Goal: Communication & Community: Answer question/provide support

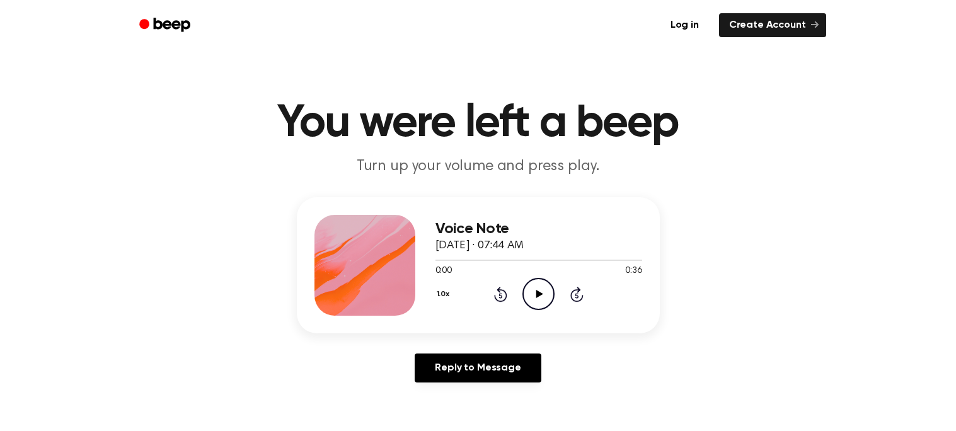
click at [328, 188] on main "You were left a beep Turn up your volume and press play. Voice Note [DATE] · 07…" at bounding box center [478, 388] width 956 height 777
click at [328, 188] on main "You were left a beep Turn up your volume and press play. Voice Note September 2…" at bounding box center [478, 388] width 956 height 777
click at [538, 292] on icon at bounding box center [539, 294] width 7 height 8
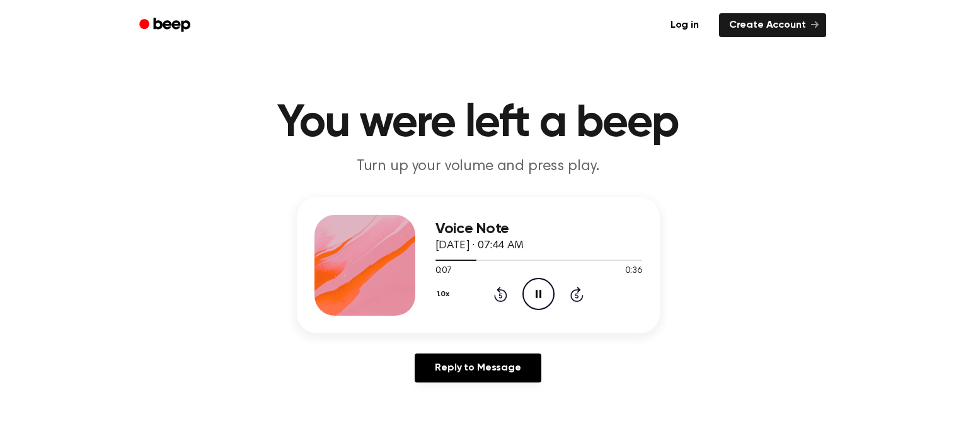
click at [538, 293] on icon "Pause Audio" at bounding box center [539, 294] width 32 height 32
click at [538, 293] on icon at bounding box center [539, 294] width 7 height 8
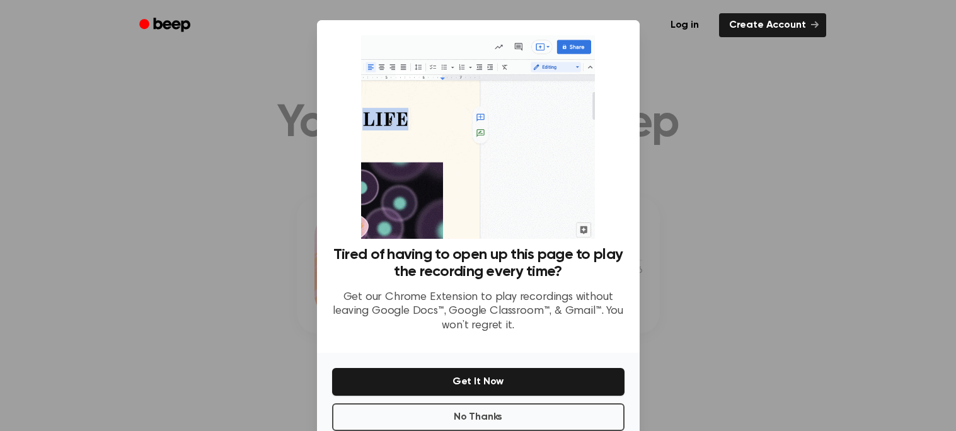
click at [652, 93] on div at bounding box center [478, 215] width 956 height 431
click at [494, 419] on button "No Thanks" at bounding box center [478, 417] width 292 height 28
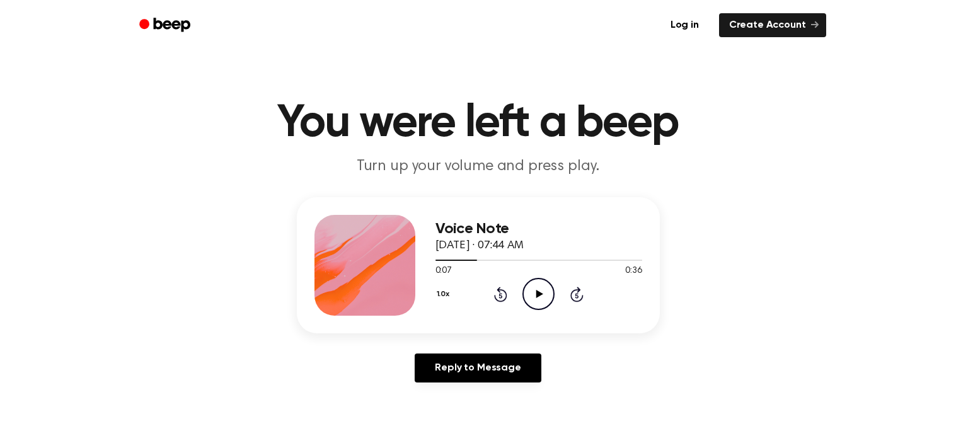
click at [534, 294] on icon "Play Audio" at bounding box center [539, 294] width 32 height 32
drag, startPoint x: 536, startPoint y: 261, endPoint x: 477, endPoint y: 248, distance: 60.6
click at [477, 248] on div "Voice Note September 26, 2025 · 07:44 AM 0:19 0:36 Your browser does not suppor…" at bounding box center [539, 265] width 207 height 101
click at [477, 248] on span "September 26, 2025 · 07:44 AM" at bounding box center [480, 245] width 88 height 11
click at [494, 296] on icon "Rewind 5 seconds" at bounding box center [501, 294] width 14 height 16
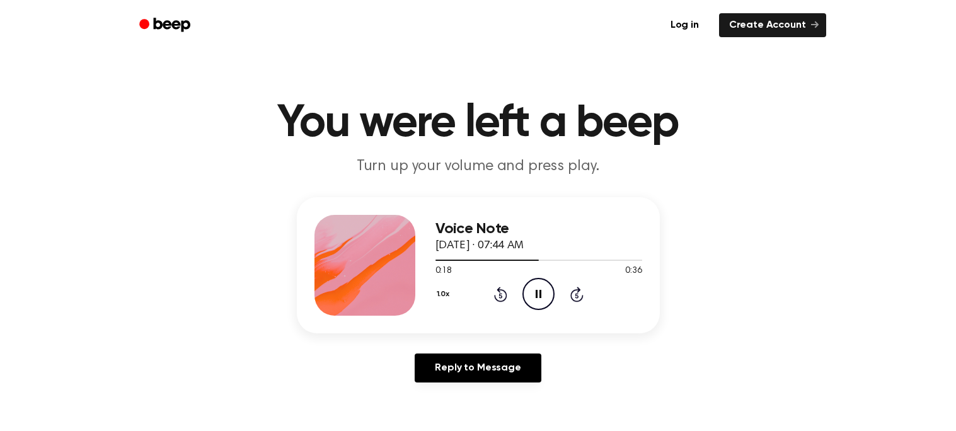
click at [494, 296] on icon "Rewind 5 seconds" at bounding box center [501, 294] width 14 height 16
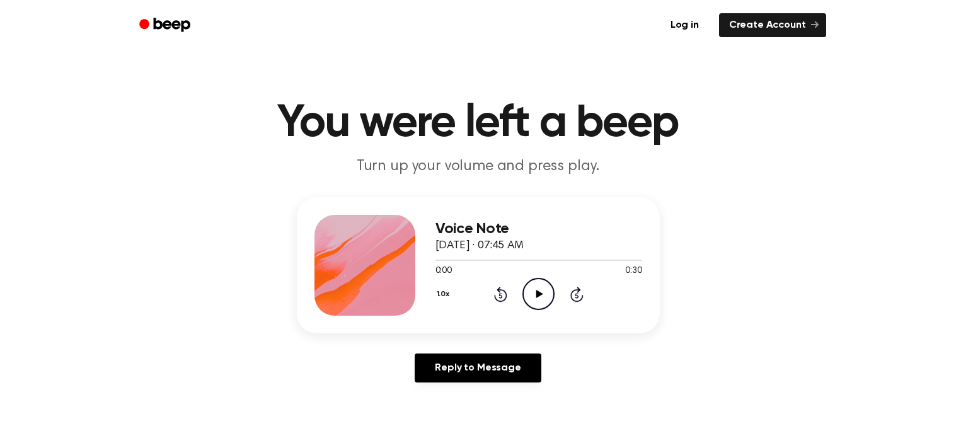
click at [531, 279] on circle at bounding box center [538, 294] width 31 height 31
click at [472, 374] on link "Reply to Message" at bounding box center [478, 368] width 126 height 29
click at [529, 299] on icon "Play Audio" at bounding box center [539, 294] width 32 height 32
